Goal: Transaction & Acquisition: Book appointment/travel/reservation

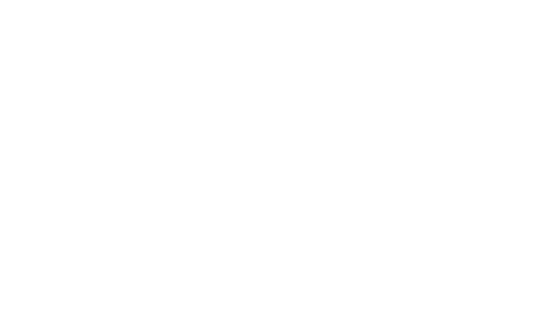
select select "**"
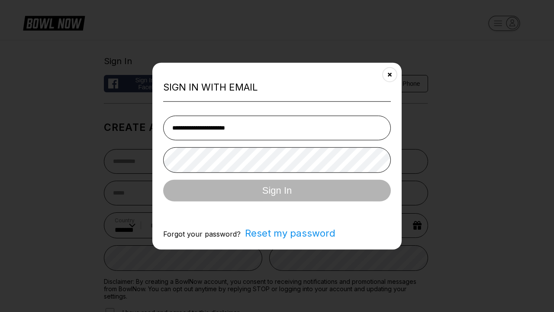
type input "**********"
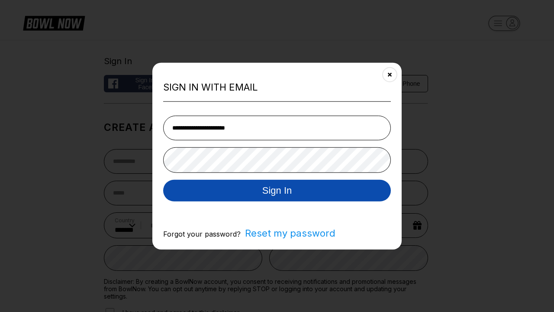
click at [277, 190] on button "Sign In" at bounding box center [277, 190] width 228 height 22
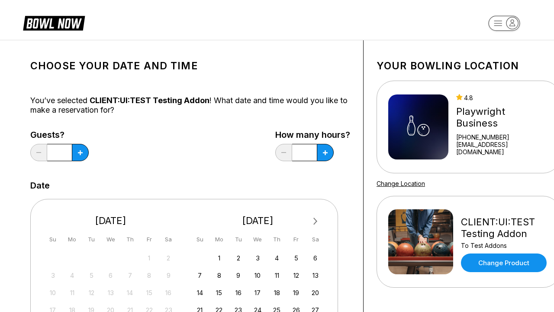
scroll to position [299, 0]
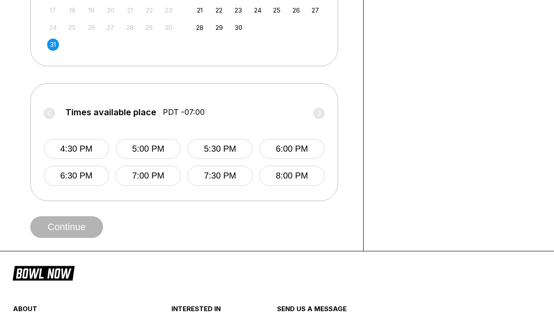
click at [396, 155] on button "9:00 PM" at bounding box center [428, 148] width 65 height 20
click at [69, 226] on button "Continue" at bounding box center [66, 227] width 73 height 22
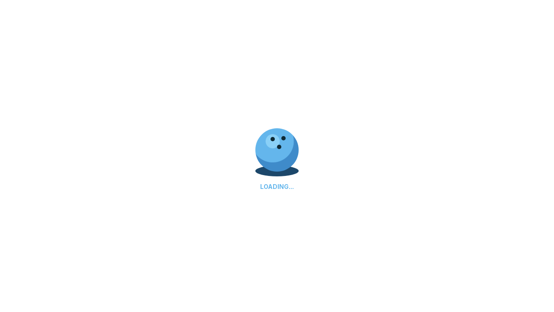
scroll to position [0, 245]
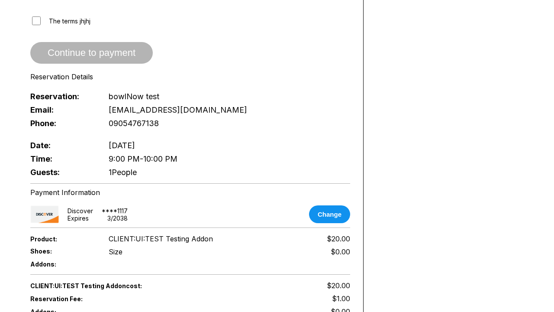
select select "*"
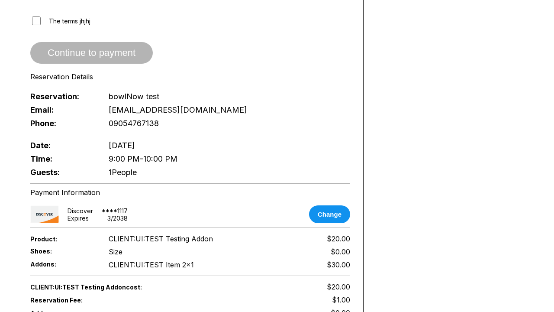
scroll to position [0, 0]
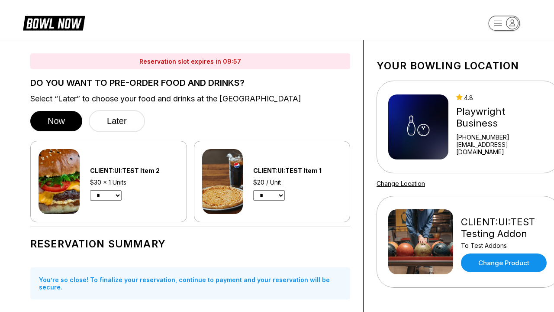
select select "*"
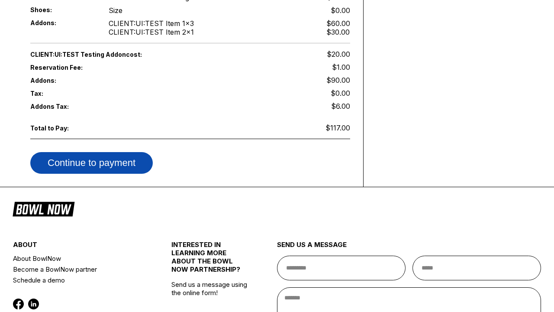
click at [98, 155] on button "Continue to payment" at bounding box center [91, 163] width 122 height 22
